Goal: Answer question/provide support: Share knowledge or assist other users

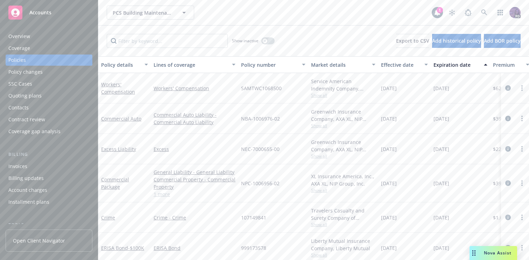
click at [492, 251] on span "Nova Assist" at bounding box center [498, 253] width 28 height 6
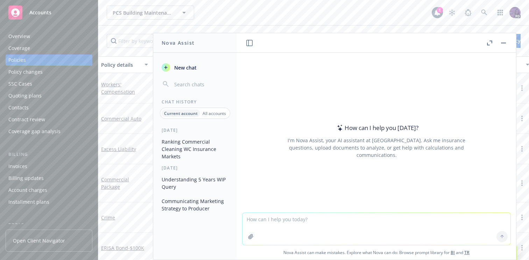
click at [190, 146] on button "Ranking Commercial Cleaning WC Insurance Markets" at bounding box center [195, 149] width 72 height 26
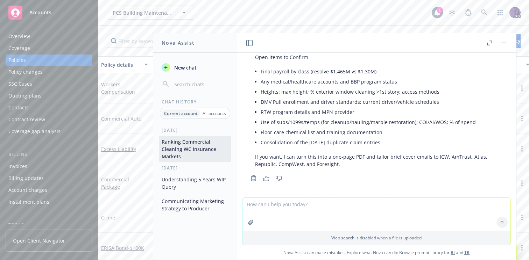
scroll to position [2798, 0]
